Goal: Task Accomplishment & Management: Use online tool/utility

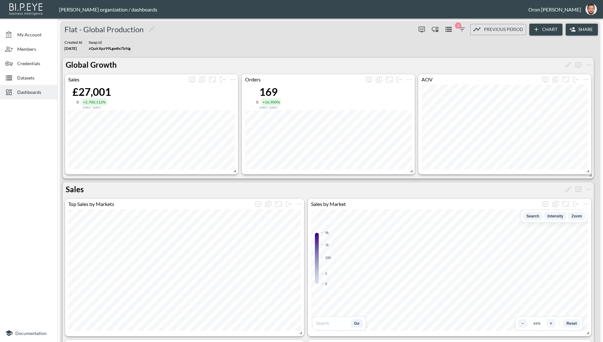
click at [33, 74] on span "Datasets" at bounding box center [34, 77] width 35 height 7
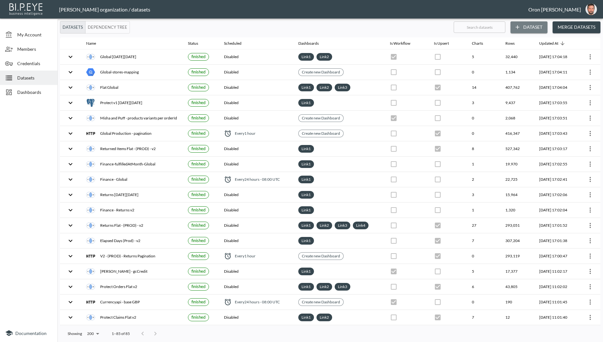
click at [525, 27] on button "Dataset" at bounding box center [528, 27] width 37 height 12
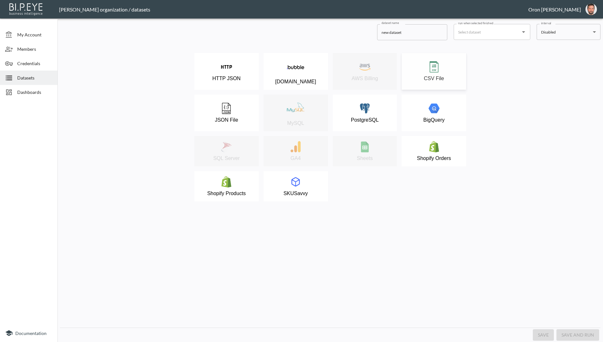
click at [434, 80] on p "CSV File" at bounding box center [434, 79] width 20 height 6
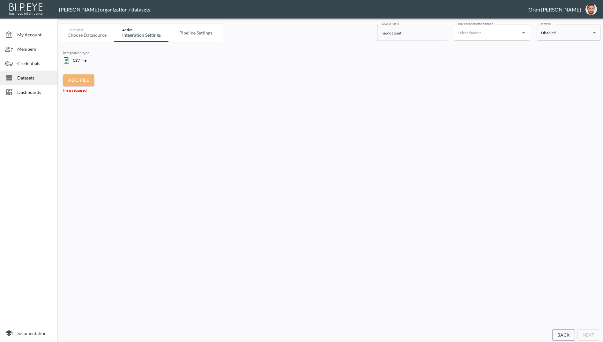
click at [79, 81] on span "Add File" at bounding box center [78, 80] width 31 height 12
click at [0, 0] on input "Add File" at bounding box center [0, 0] width 0 height 0
drag, startPoint x: 95, startPoint y: 75, endPoint x: 63, endPoint y: 71, distance: 32.7
click at [63, 71] on div "country_codes.csv" at bounding box center [83, 75] width 40 height 8
copy div "country_codes"
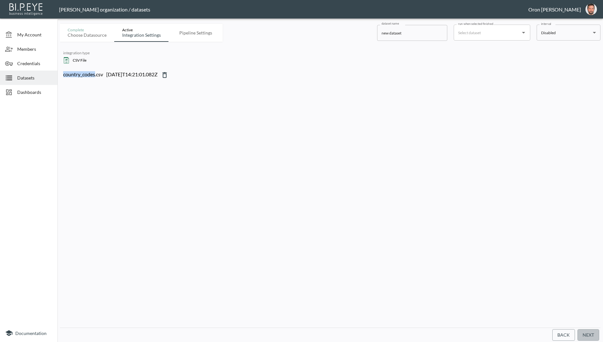
click at [595, 332] on button "Next" at bounding box center [588, 335] width 22 height 12
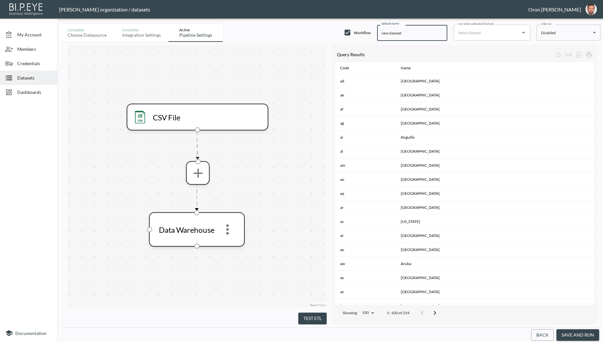
click at [419, 32] on input "new dataset" at bounding box center [412, 33] width 70 height 16
paste input "country_codes"
type input "country_codes"
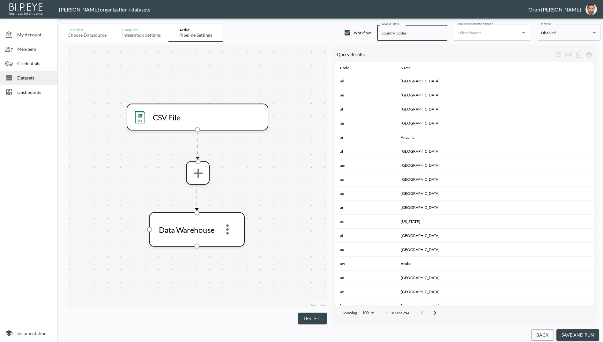
click at [18, 76] on span "Datasets" at bounding box center [34, 77] width 35 height 7
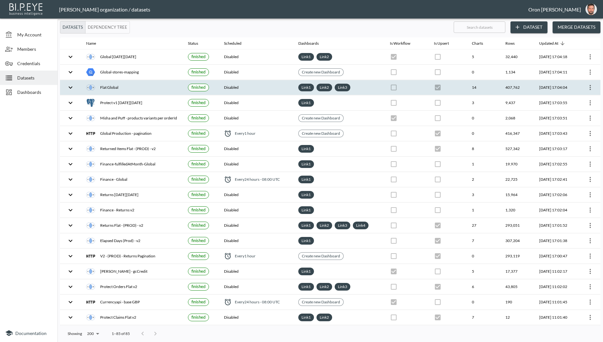
click at [129, 83] on div "Flat Global" at bounding box center [132, 87] width 92 height 9
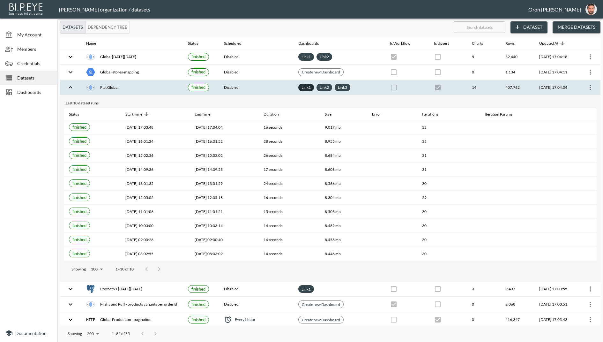
click at [300, 87] on link "Link 1" at bounding box center [306, 87] width 12 height 7
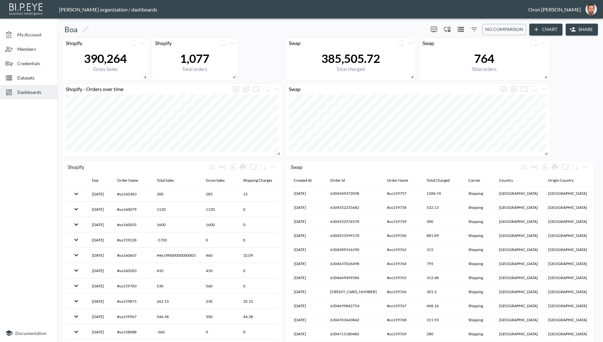
click at [30, 93] on span "Dashboards" at bounding box center [34, 92] width 35 height 7
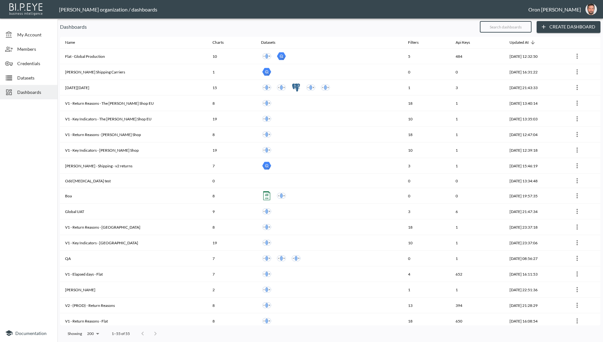
click at [498, 30] on input "text" at bounding box center [506, 27] width 52 height 16
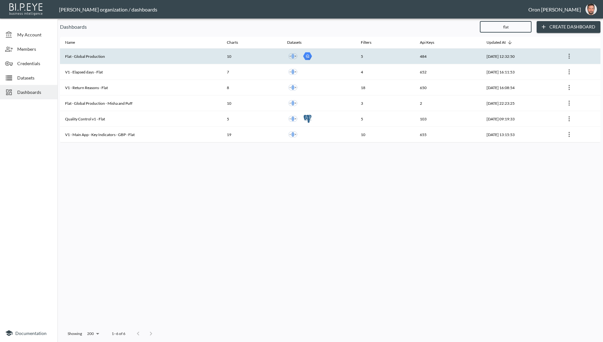
type input "flat"
click at [381, 54] on th "5" at bounding box center [385, 56] width 59 height 16
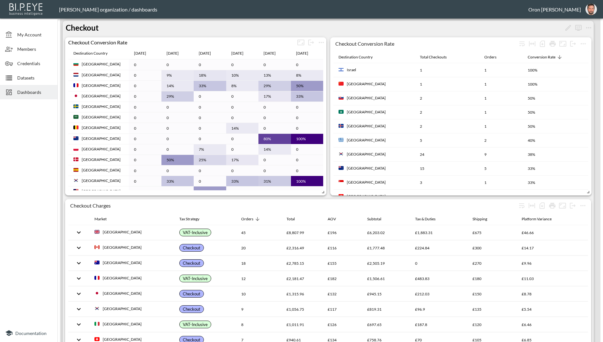
scroll to position [534, 0]
click at [584, 42] on icon "more" at bounding box center [583, 44] width 8 height 8
click at [575, 54] on li "Edit" at bounding box center [571, 55] width 50 height 11
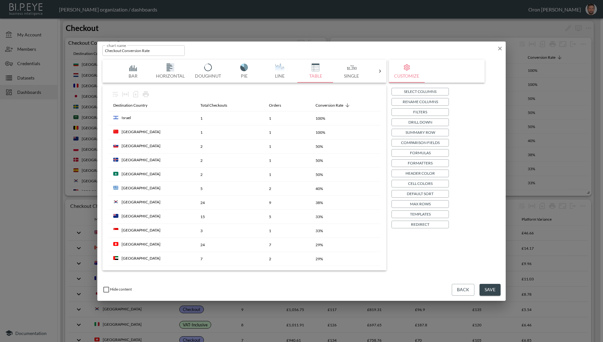
click at [425, 160] on p "Formatters" at bounding box center [420, 162] width 25 height 7
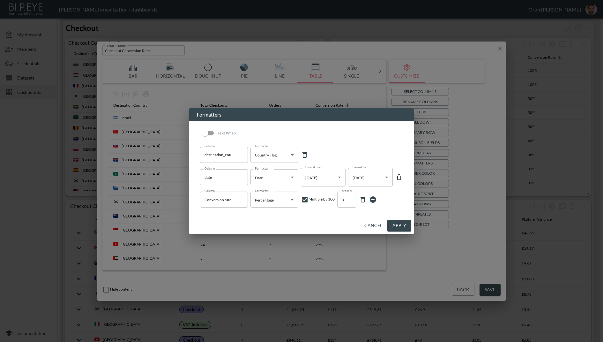
click at [303, 154] on icon at bounding box center [304, 155] width 4 height 6
type input "date"
type input "Date"
type input "Conversion rate"
type input "Percentage"
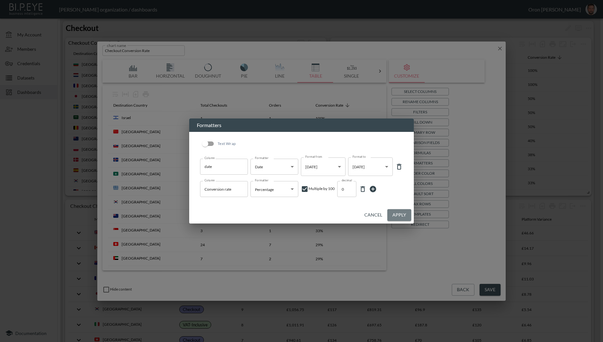
click at [402, 213] on button "Apply" at bounding box center [399, 215] width 24 height 12
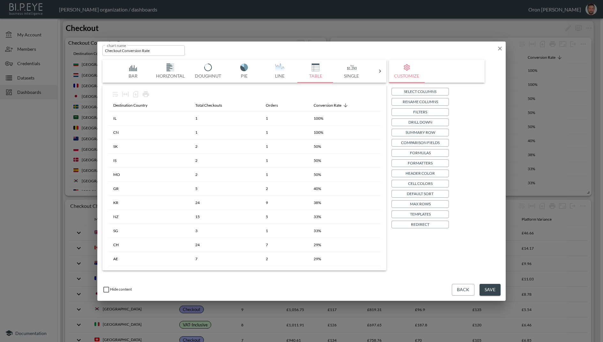
click at [501, 48] on icon "button" at bounding box center [500, 48] width 6 height 6
